Goal: Transaction & Acquisition: Purchase product/service

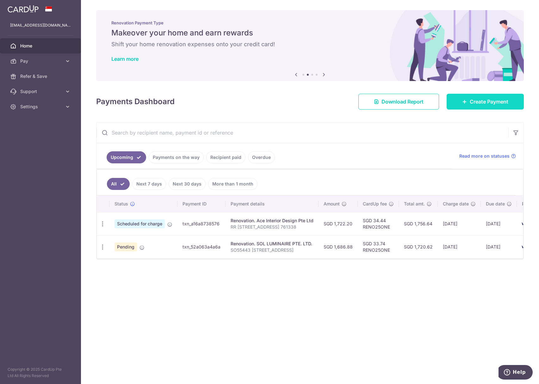
click at [485, 99] on span "Create Payment" at bounding box center [489, 102] width 39 height 8
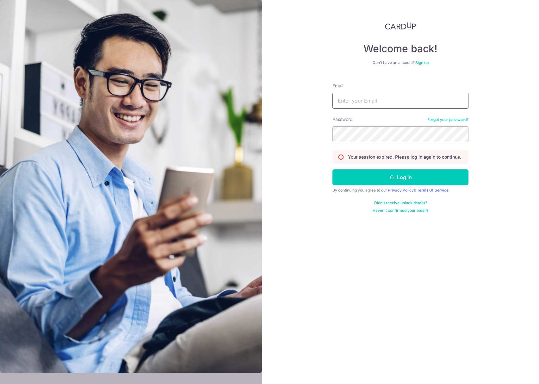
click at [357, 102] on input "Email" at bounding box center [401, 101] width 136 height 16
type input "[EMAIL_ADDRESS][DOMAIN_NAME]"
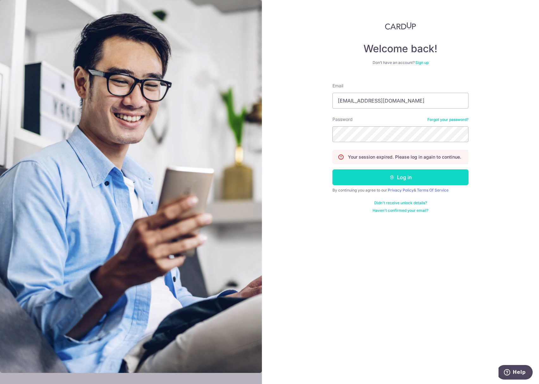
click at [373, 175] on button "Log in" at bounding box center [401, 177] width 136 height 16
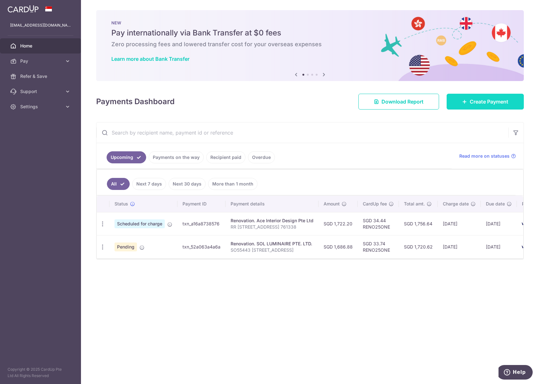
click at [455, 104] on link "Create Payment" at bounding box center [485, 102] width 77 height 16
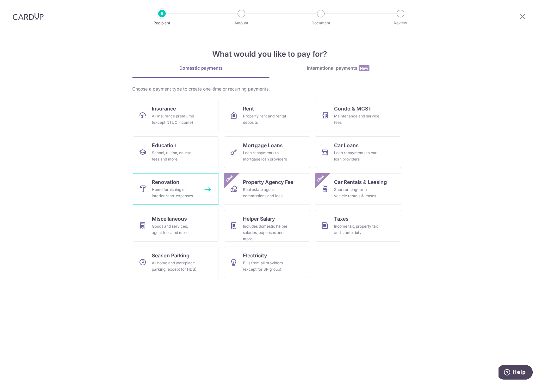
click at [178, 181] on span "Renovation" at bounding box center [166, 182] width 28 height 8
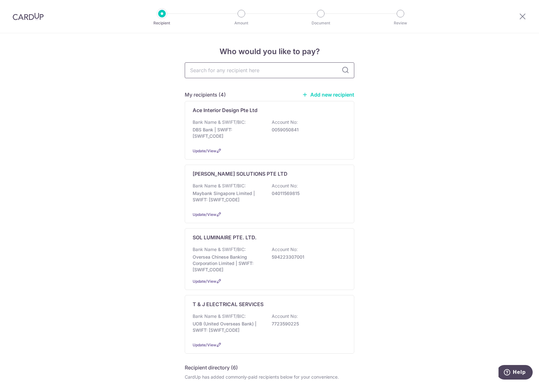
click at [228, 68] on input "text" at bounding box center [270, 70] width 170 height 16
click at [336, 93] on link "Add new recipient" at bounding box center [328, 94] width 52 height 6
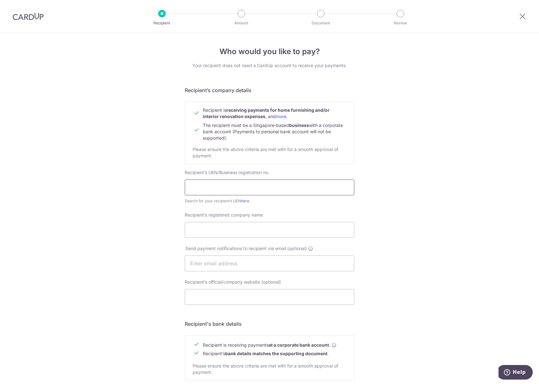
click at [221, 186] on input "text" at bounding box center [270, 187] width 170 height 16
click at [220, 188] on input "text" at bounding box center [270, 187] width 170 height 16
paste input "202129857M"
type input "202129857M"
click at [218, 223] on input "Recipient’s registered company name" at bounding box center [270, 230] width 170 height 16
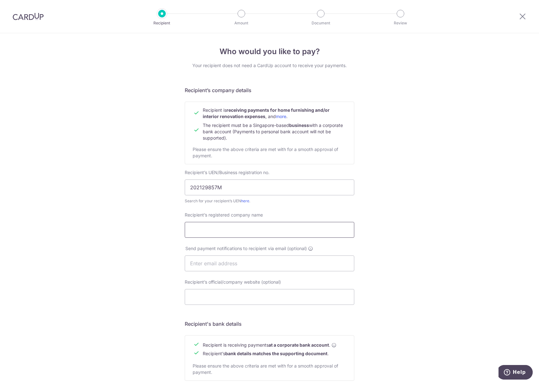
paste input "HARPER'S DOMUS PTE. LTD."
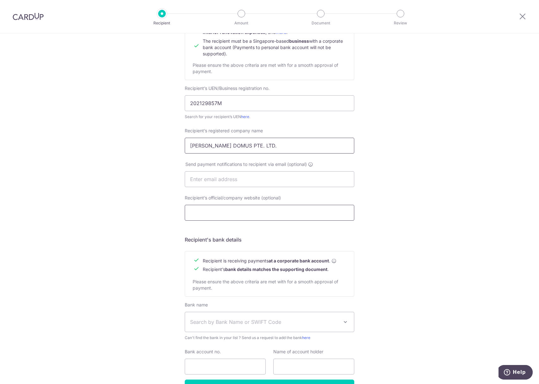
type input "HARPER'S DOMUS PTE. LTD."
click at [204, 216] on input "Recipient’s official/company website (optional)" at bounding box center [270, 213] width 170 height 16
paste input "HARPER'S DOMUS PTE. LTD."
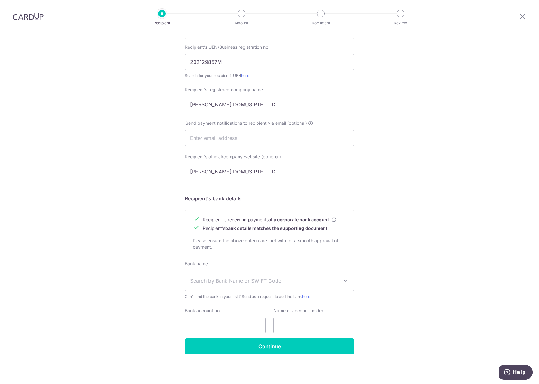
type input "HARPER'S DOMUS PTE. LTD."
click at [209, 279] on span "Search by Bank Name or SWIFT Code" at bounding box center [264, 281] width 149 height 8
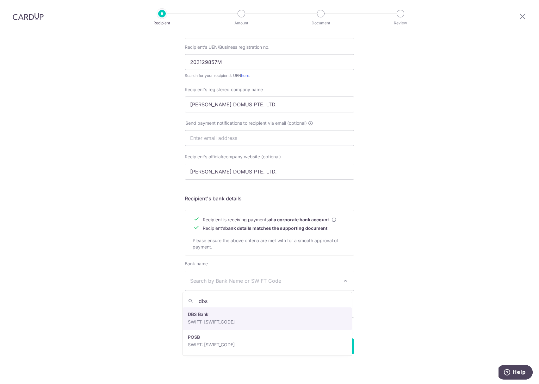
type input "dbs"
select select "6"
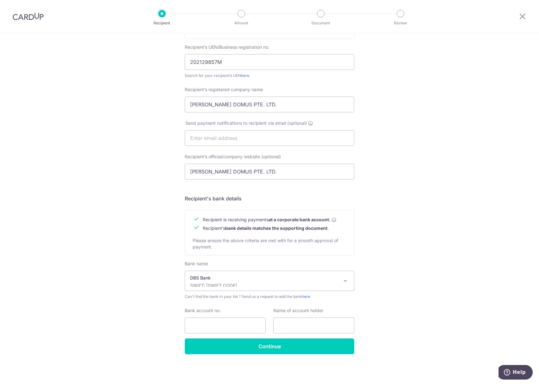
click at [204, 317] on div "Bank account no." at bounding box center [225, 320] width 81 height 26
drag, startPoint x: 208, startPoint y: 321, endPoint x: 215, endPoint y: 324, distance: 8.4
click at [208, 320] on input "Bank account no." at bounding box center [225, 326] width 81 height 16
paste input "0720531698"
type input "0720531698"
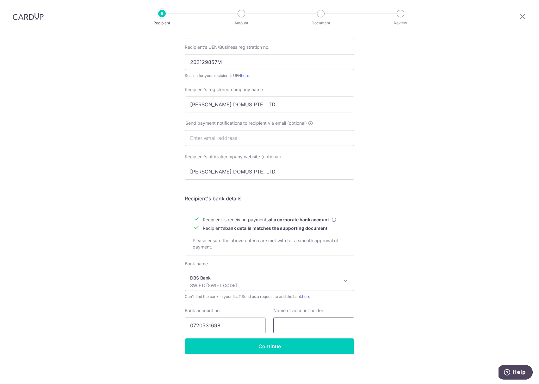
click at [291, 321] on input "text" at bounding box center [314, 326] width 81 height 16
click at [449, 266] on div "Who would you like to pay? Your recipient does not need a CardUp account to rec…" at bounding box center [269, 146] width 539 height 476
drag, startPoint x: 153, startPoint y: 158, endPoint x: 116, endPoint y: 170, distance: 38.6
click at [91, 150] on div "Who would you like to pay? Your recipient does not need a CardUp account to rec…" at bounding box center [269, 146] width 539 height 476
click at [281, 323] on input "text" at bounding box center [314, 326] width 81 height 16
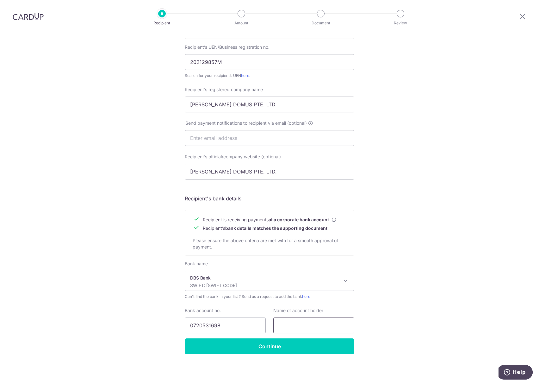
paste input "HARPER'S DOMUS PTE. LTD."
type input "HARPER'S DOMUS PTE. LTD."
click at [197, 324] on input "0720531698" at bounding box center [225, 326] width 81 height 16
click at [205, 325] on input "0720531698" at bounding box center [225, 326] width 81 height 16
click at [108, 199] on div "Who would you like to pay? Your recipient does not need a CardUp account to rec…" at bounding box center [269, 146] width 539 height 476
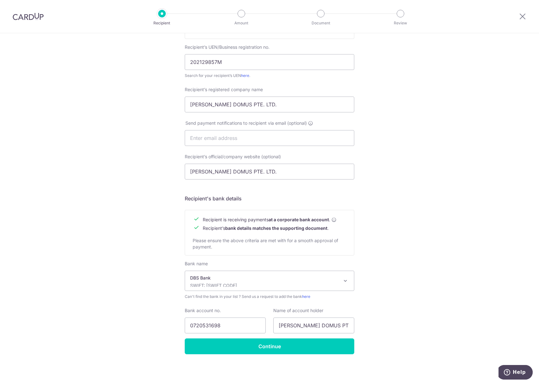
click at [117, 295] on div "Who would you like to pay? Your recipient does not need a CardUp account to rec…" at bounding box center [269, 146] width 539 height 476
click at [263, 349] on input "Continue" at bounding box center [270, 346] width 170 height 16
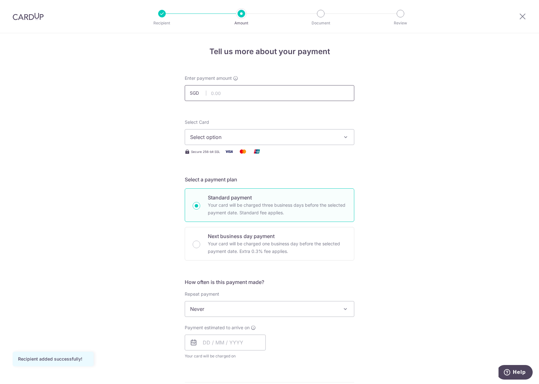
click at [250, 88] on input "text" at bounding box center [270, 93] width 170 height 16
type input "1,325.00"
click at [151, 166] on div "Tell us more about your payment Enter payment amount SGD 1,325.00 1325.00 Recip…" at bounding box center [269, 340] width 539 height 615
click at [213, 141] on button "Select option" at bounding box center [270, 137] width 170 height 16
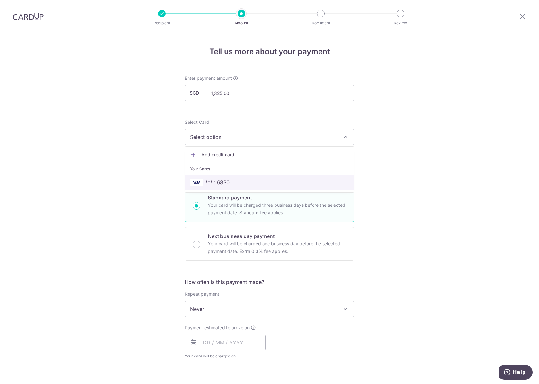
click at [221, 180] on span "**** 6830" at bounding box center [217, 183] width 24 height 8
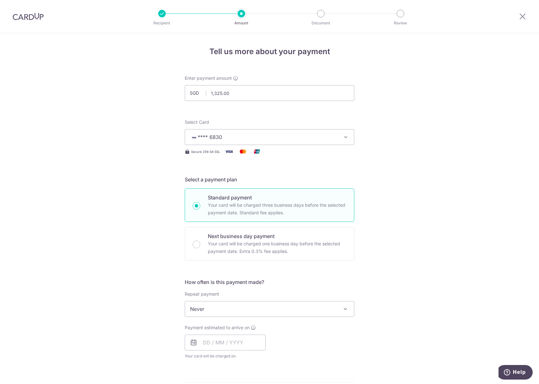
scroll to position [84, 0]
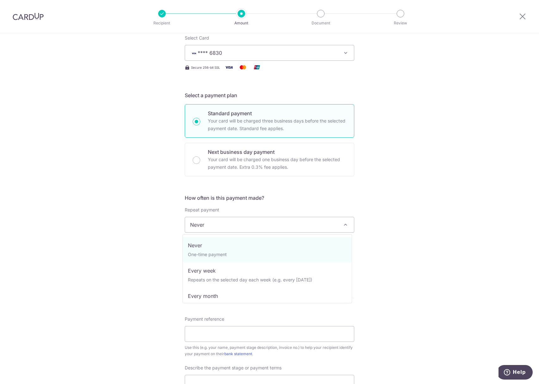
click at [215, 227] on span "Never" at bounding box center [269, 224] width 169 height 15
click at [167, 244] on div "Tell us more about your payment Enter payment amount SGD 1,325.00 1325.00 Recip…" at bounding box center [269, 256] width 539 height 615
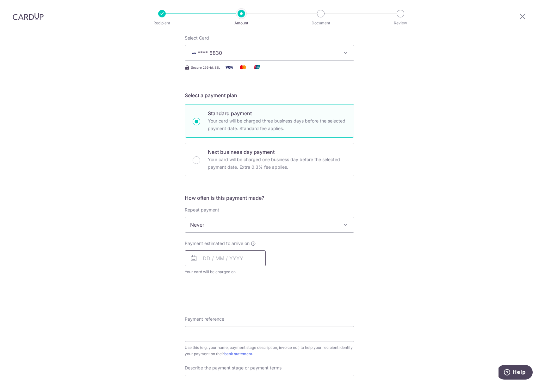
click at [196, 256] on input "text" at bounding box center [225, 258] width 81 height 16
click at [246, 329] on link "18" at bounding box center [248, 329] width 10 height 10
type input "[DATE]"
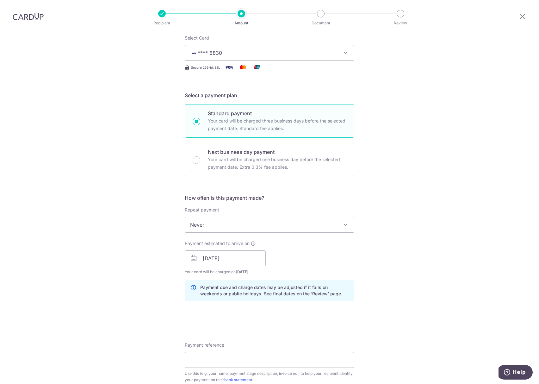
scroll to position [211, 0]
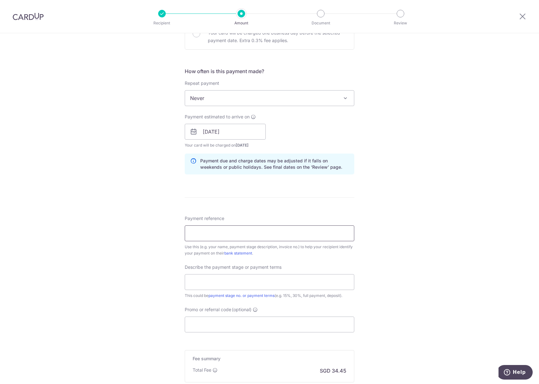
click at [218, 234] on input "Payment reference" at bounding box center [270, 233] width 170 height 16
click at [239, 227] on input "Payment reference" at bounding box center [270, 233] width 170 height 16
paste input "20250914A1916"
click at [246, 232] on input "20250914A1916" at bounding box center [270, 233] width 170 height 16
paste input "Ryan Cheng"
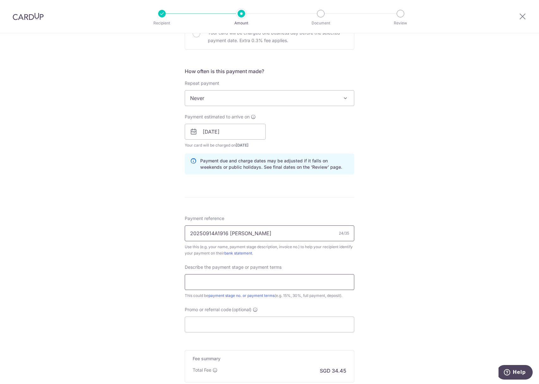
type input "20250914A1916 [PERSON_NAME]"
click at [232, 281] on input "text" at bounding box center [270, 282] width 170 height 16
type input "50% Payment"
click at [220, 325] on input "Promo or referral code (optional)" at bounding box center [270, 325] width 170 height 16
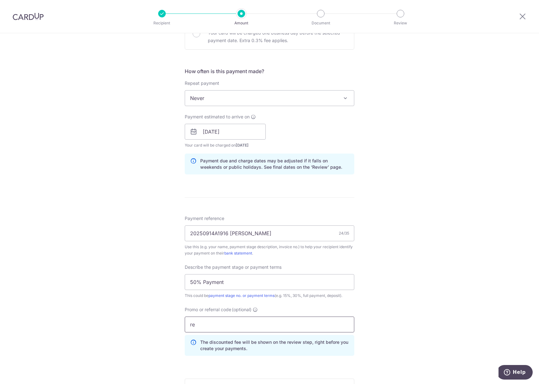
type input "r"
type input "RENO25ONE"
click at [120, 279] on div "Tell us more about your payment Enter payment amount SGD 1,325.00 1325.00 Recip…" at bounding box center [269, 157] width 539 height 670
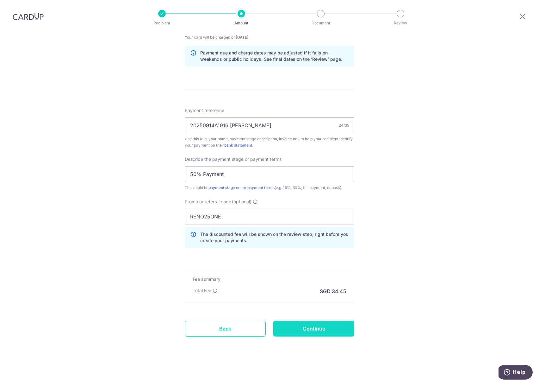
click at [298, 329] on input "Continue" at bounding box center [314, 329] width 81 height 16
type input "Create Schedule"
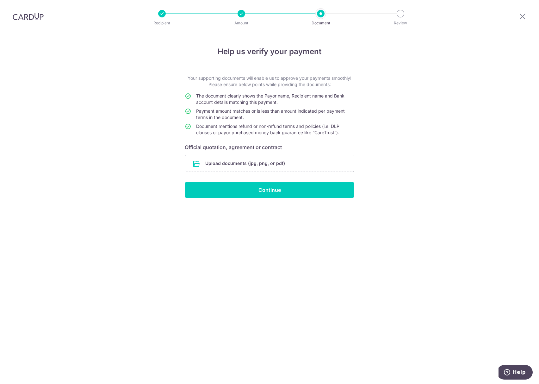
click at [259, 173] on form "Your supporting documents will enable us to approve your payments smoothly! Ple…" at bounding box center [270, 136] width 170 height 123
click at [259, 168] on input "file" at bounding box center [269, 163] width 169 height 16
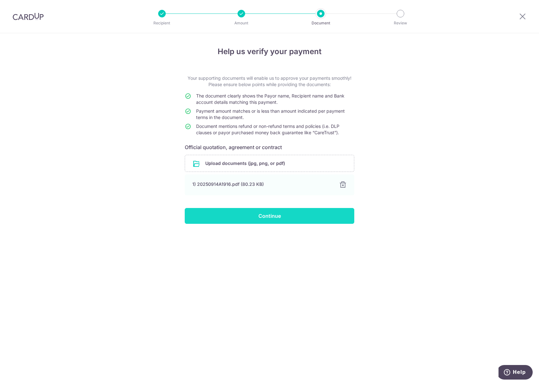
click at [261, 219] on input "Continue" at bounding box center [270, 216] width 170 height 16
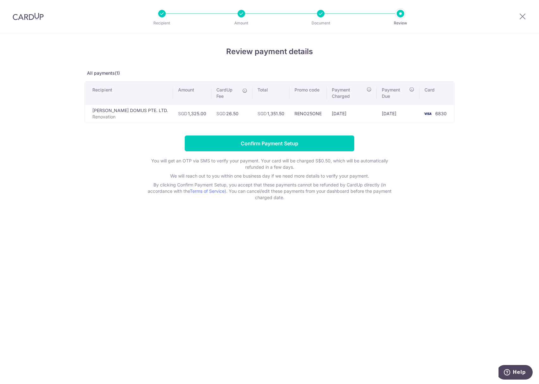
click at [233, 16] on li "Amount" at bounding box center [205, 14] width 79 height 8
click at [239, 14] on li "Amount" at bounding box center [205, 14] width 79 height 8
click at [241, 13] on div at bounding box center [242, 14] width 8 height 8
click at [274, 141] on input "Confirm Payment Setup" at bounding box center [270, 143] width 170 height 16
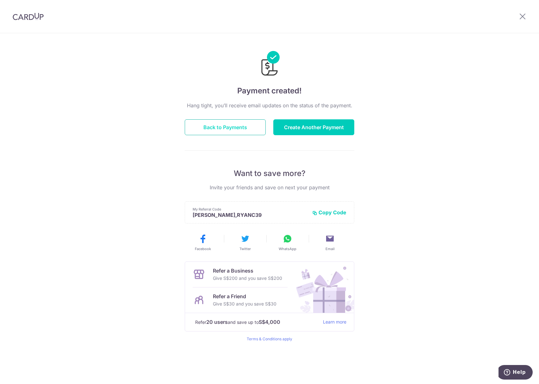
click at [229, 129] on button "Back to Payments" at bounding box center [225, 127] width 81 height 16
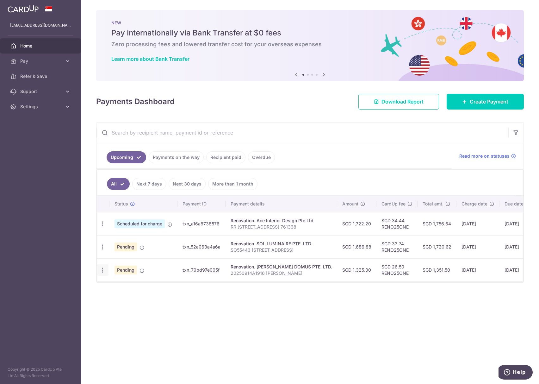
click at [103, 272] on icon "button" at bounding box center [102, 270] width 7 height 7
drag, startPoint x: 277, startPoint y: 318, endPoint x: 318, endPoint y: 318, distance: 40.5
click at [318, 318] on div "Status Payment ID Payment details Amount CardUp fee Total amt. Charge date Due …" at bounding box center [310, 257] width 427 height 122
click at [300, 323] on div "× Pause Schedule Pause all future payments in this series Pause just this one p…" at bounding box center [310, 192] width 458 height 384
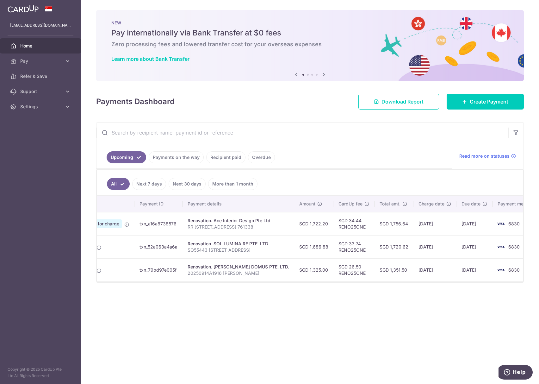
drag, startPoint x: 163, startPoint y: 287, endPoint x: 122, endPoint y: 289, distance: 41.5
click at [97, 282] on div "All Next 7 days Next 30 days More than 1 month Status Payment ID Payment detail…" at bounding box center [310, 225] width 427 height 113
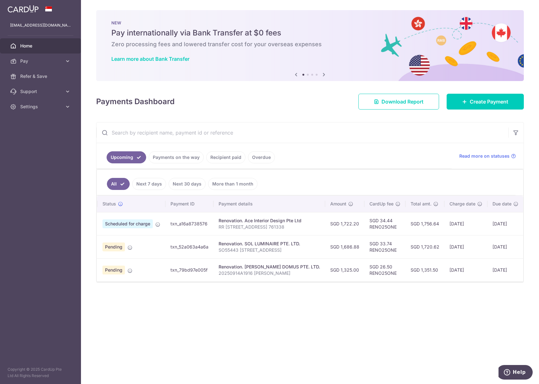
scroll to position [0, 0]
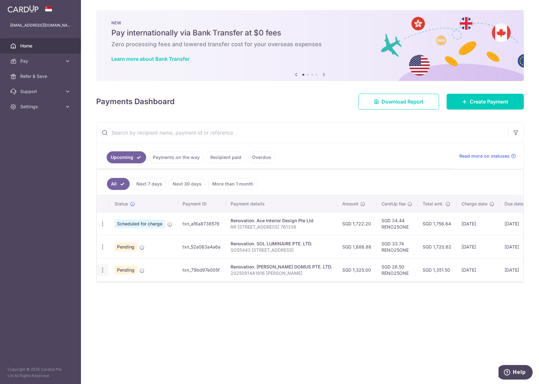
click at [103, 274] on icon "button" at bounding box center [102, 270] width 7 height 7
click at [118, 289] on span "Update payment" at bounding box center [136, 288] width 43 height 8
radio input "true"
type input "1,325.00"
type input "18/09/2025"
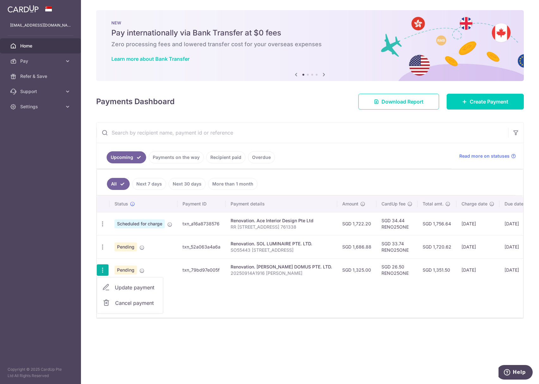
type input "20250914A1916 Ryan Cheng"
type input "50% Payment"
type input "RENO25ONE"
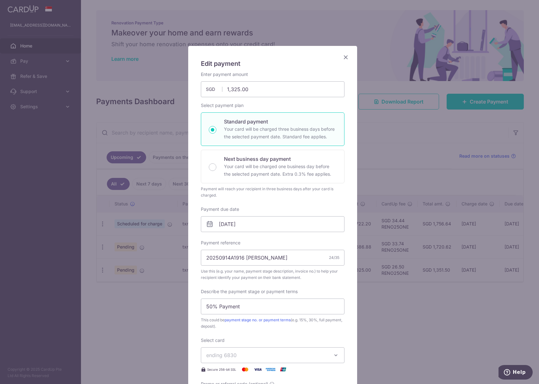
click at [398, 173] on div "Edit payment By clicking apply, you will make changes to all payments to HARPER…" at bounding box center [269, 192] width 539 height 384
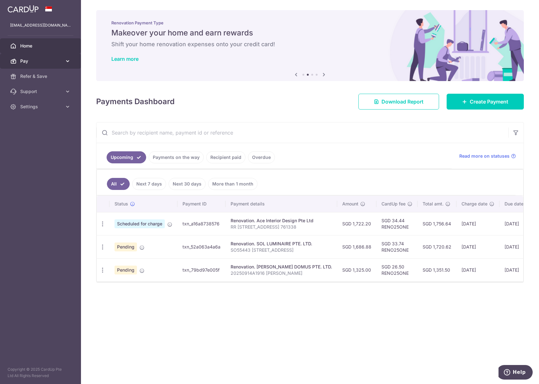
click at [21, 64] on span "Pay" at bounding box center [41, 61] width 42 height 6
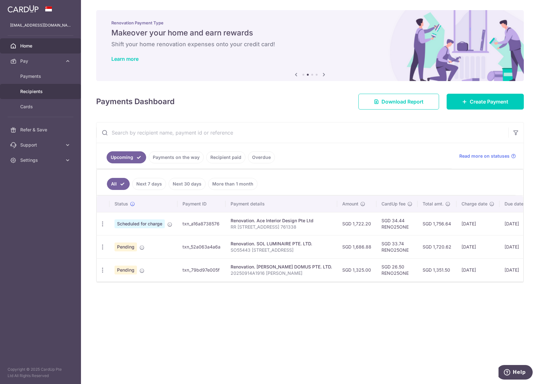
click at [30, 91] on span "Recipients" at bounding box center [41, 91] width 42 height 6
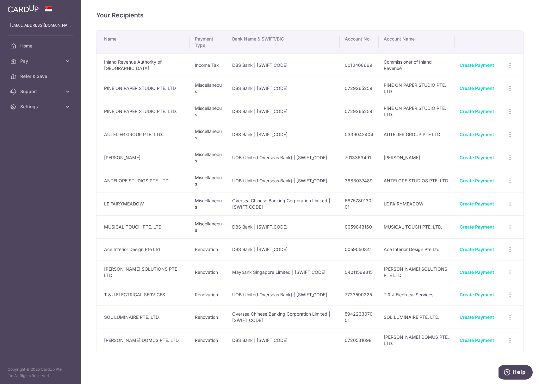
click at [381, 355] on div "Your Recipients Name Payment Type Bank Name & SWIFT/BIC Account No. Account Nam…" at bounding box center [310, 192] width 458 height 384
click at [19, 43] on link "Home" at bounding box center [40, 45] width 81 height 15
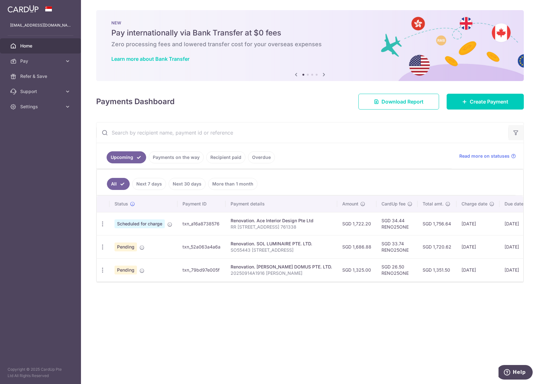
click at [514, 132] on icon "button" at bounding box center [516, 132] width 6 height 6
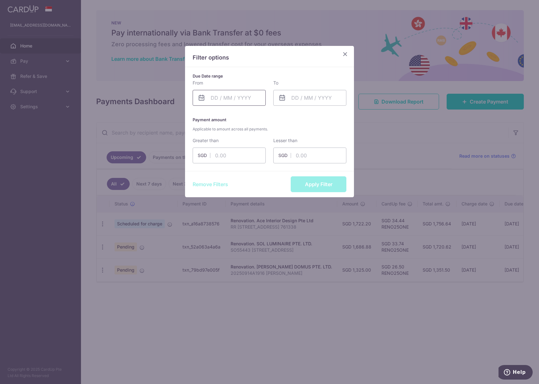
click at [227, 101] on input "text" at bounding box center [229, 98] width 73 height 16
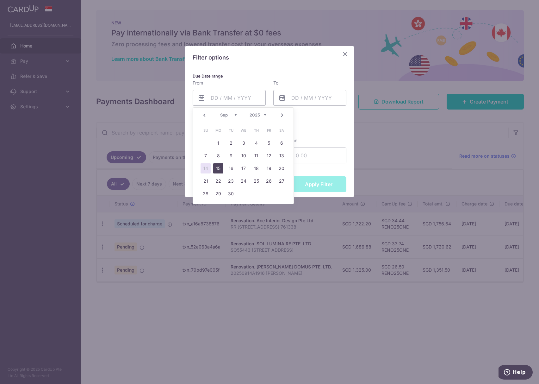
click at [218, 168] on link "15" at bounding box center [218, 168] width 10 height 10
type input "[DATE]"
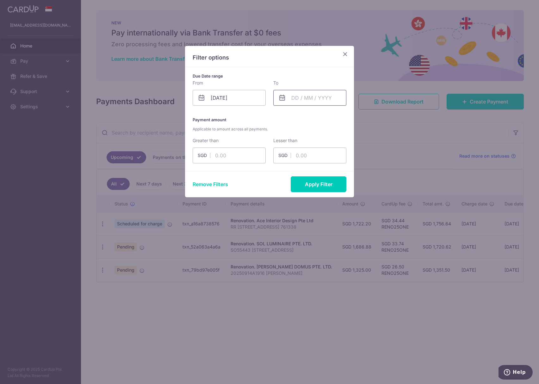
drag, startPoint x: 300, startPoint y: 102, endPoint x: 299, endPoint y: 106, distance: 4.5
click at [300, 102] on input "text" at bounding box center [310, 98] width 73 height 16
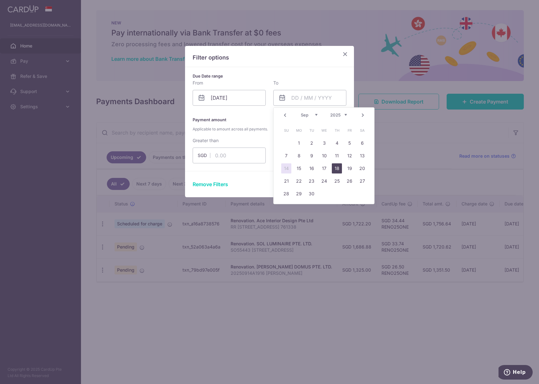
click at [336, 167] on link "18" at bounding box center [337, 168] width 10 height 10
type input "[DATE]"
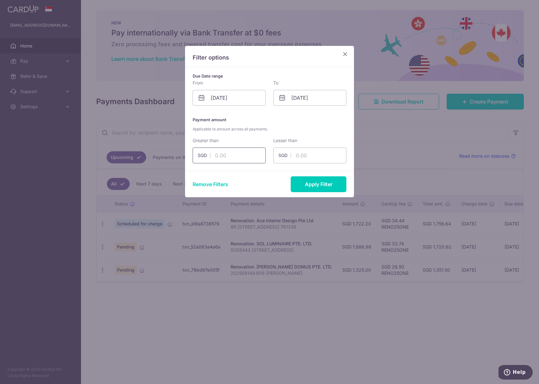
click at [223, 156] on input "text" at bounding box center [229, 156] width 73 height 16
type input "1300"
type input "1400"
click at [327, 180] on button "Apply Filter" at bounding box center [319, 184] width 56 height 16
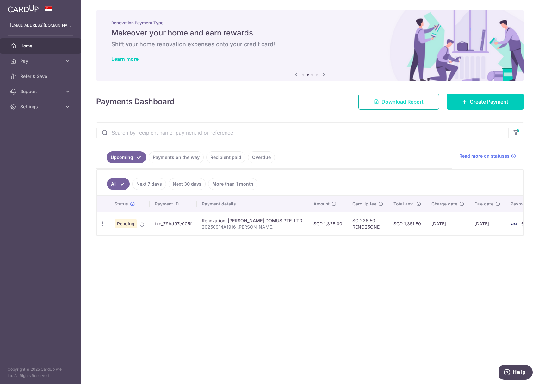
click at [403, 102] on span "Download Report" at bounding box center [403, 102] width 42 height 8
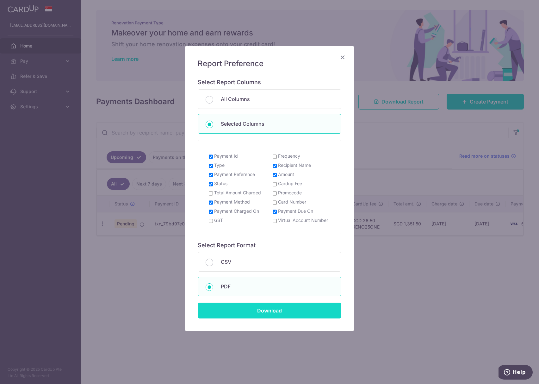
click at [272, 313] on input "Download" at bounding box center [270, 311] width 144 height 16
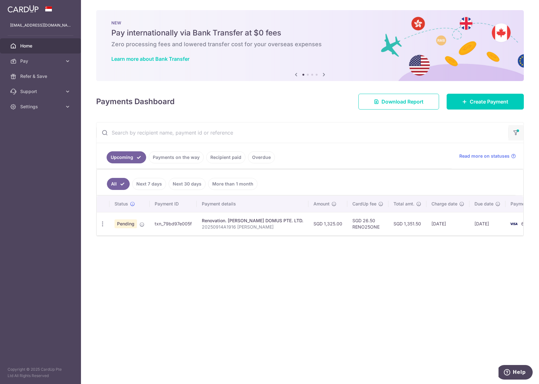
click at [514, 132] on icon "button" at bounding box center [516, 130] width 6 height 3
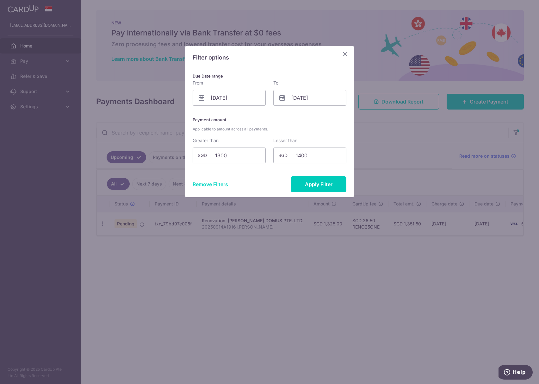
click at [211, 184] on button "Remove Filters" at bounding box center [210, 184] width 35 height 8
